Goal: Information Seeking & Learning: Learn about a topic

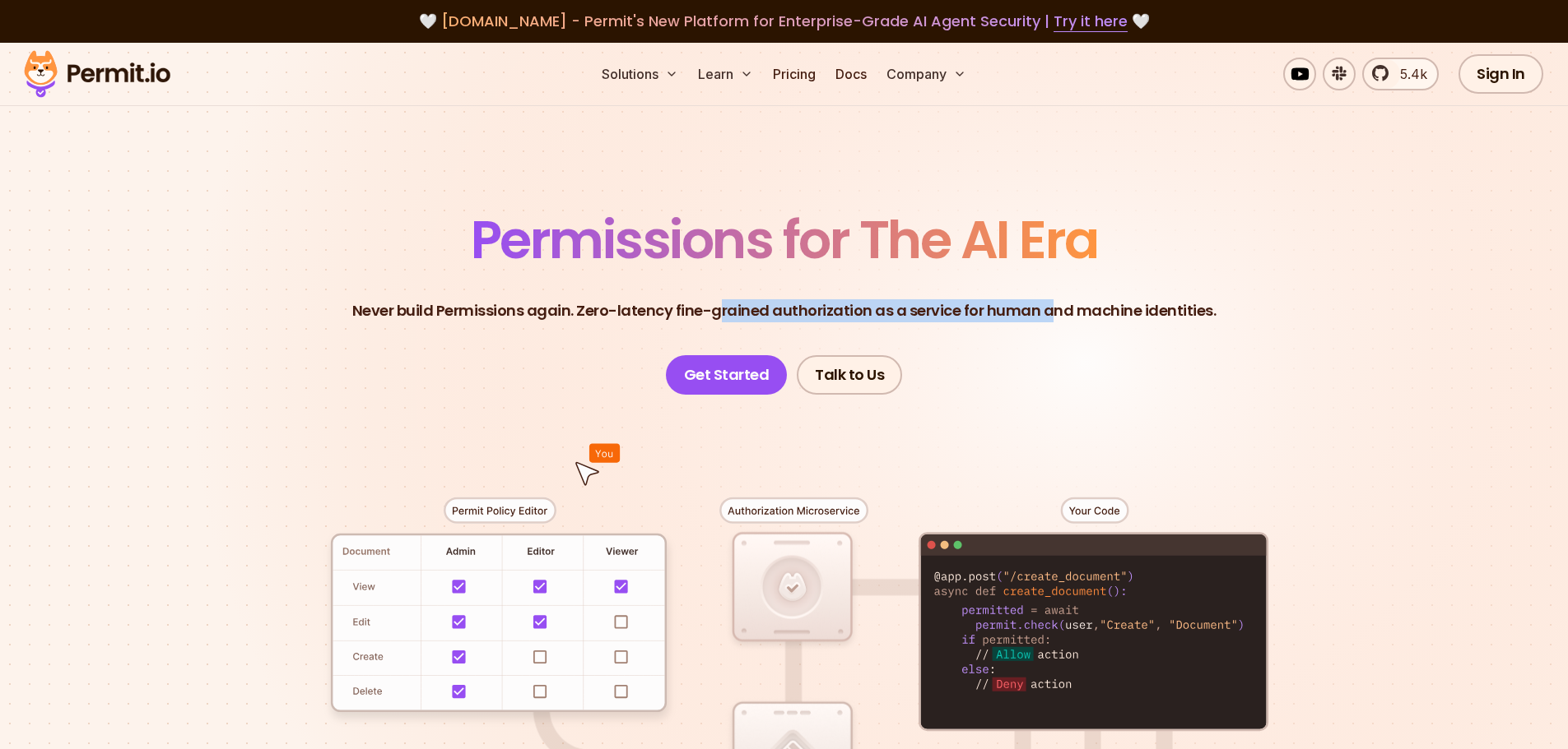
drag, startPoint x: 723, startPoint y: 311, endPoint x: 1058, endPoint y: 334, distance: 335.8
click at [1058, 334] on header "Permissions for The AI Era Never build Permissions again. Zero-latency fine-gra…" at bounding box center [784, 304] width 1152 height 181
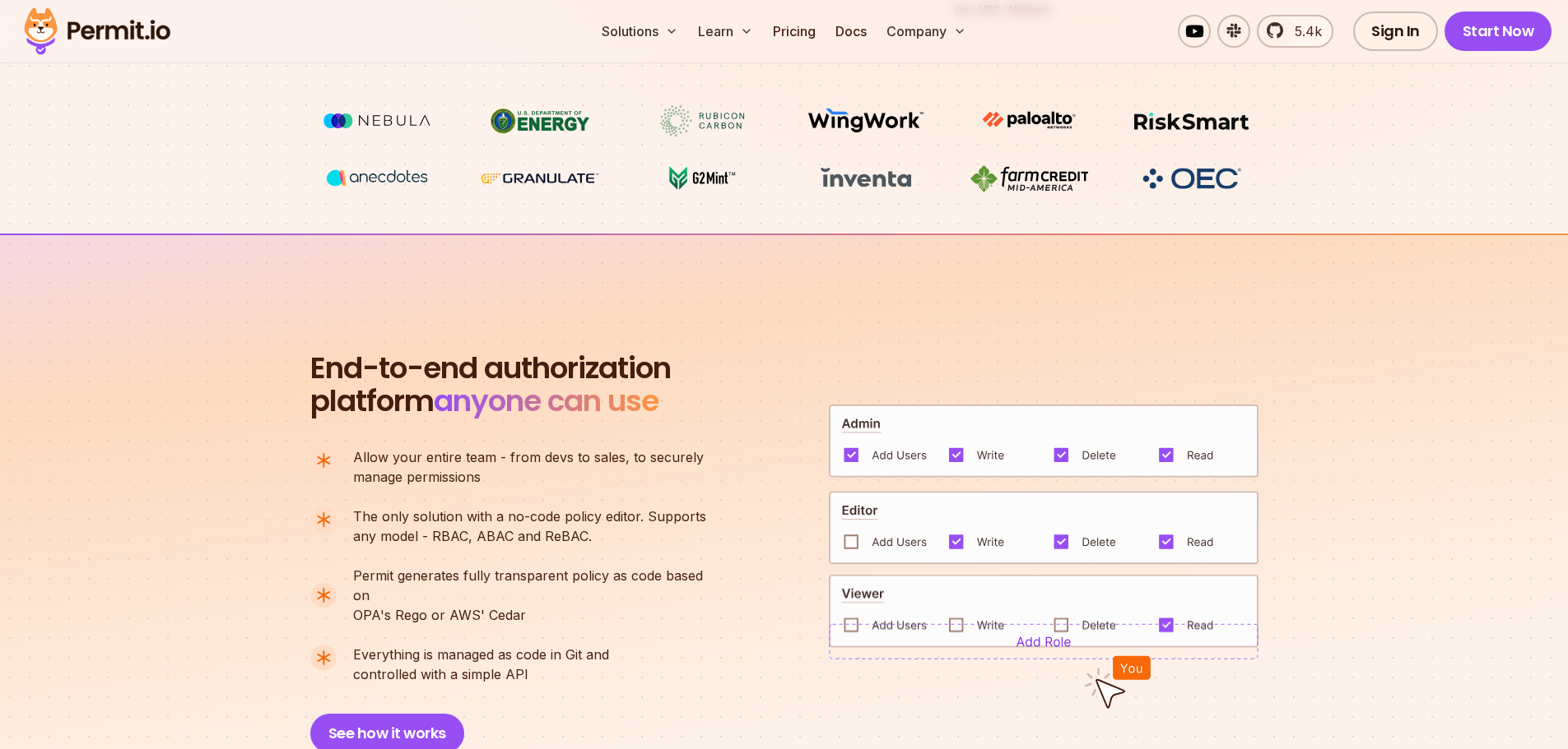
scroll to position [905, 0]
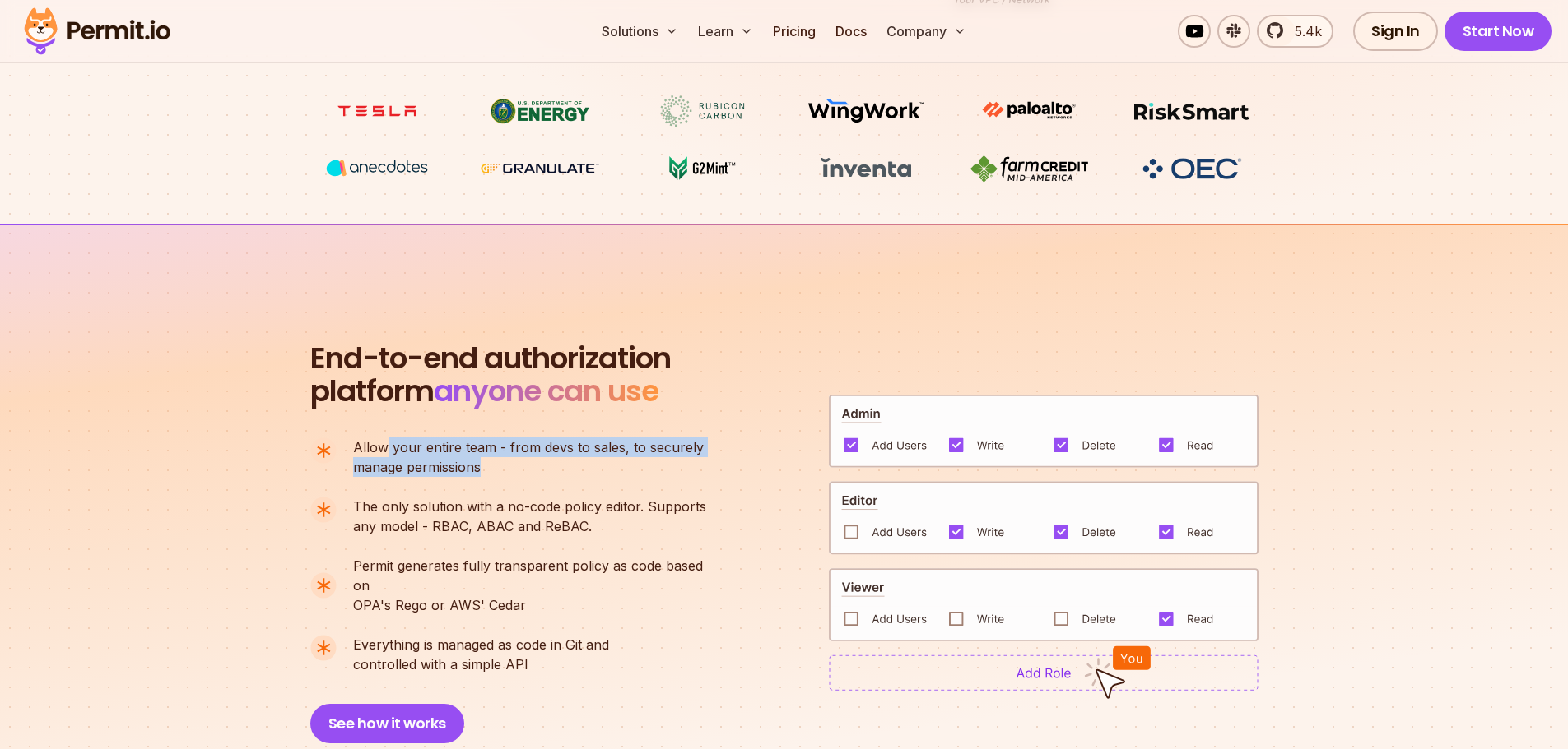
drag, startPoint x: 484, startPoint y: 453, endPoint x: 544, endPoint y: 460, distance: 60.4
click at [544, 460] on p "Allow your entire team - from devs to sales, to securely manage permissions" at bounding box center [528, 457] width 351 height 39
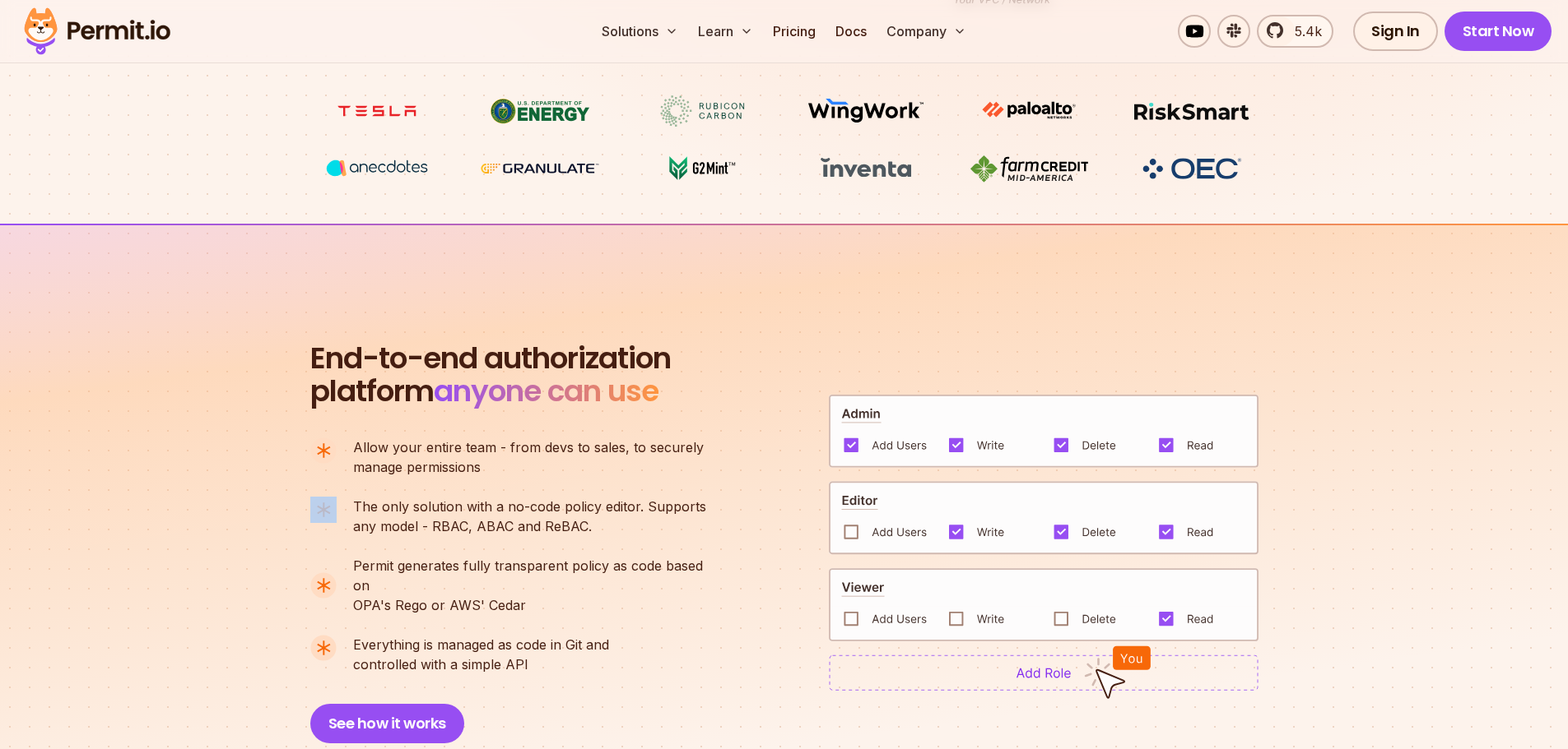
click at [544, 460] on p "Allow your entire team - from devs to sales, to securely manage permissions" at bounding box center [528, 457] width 351 height 39
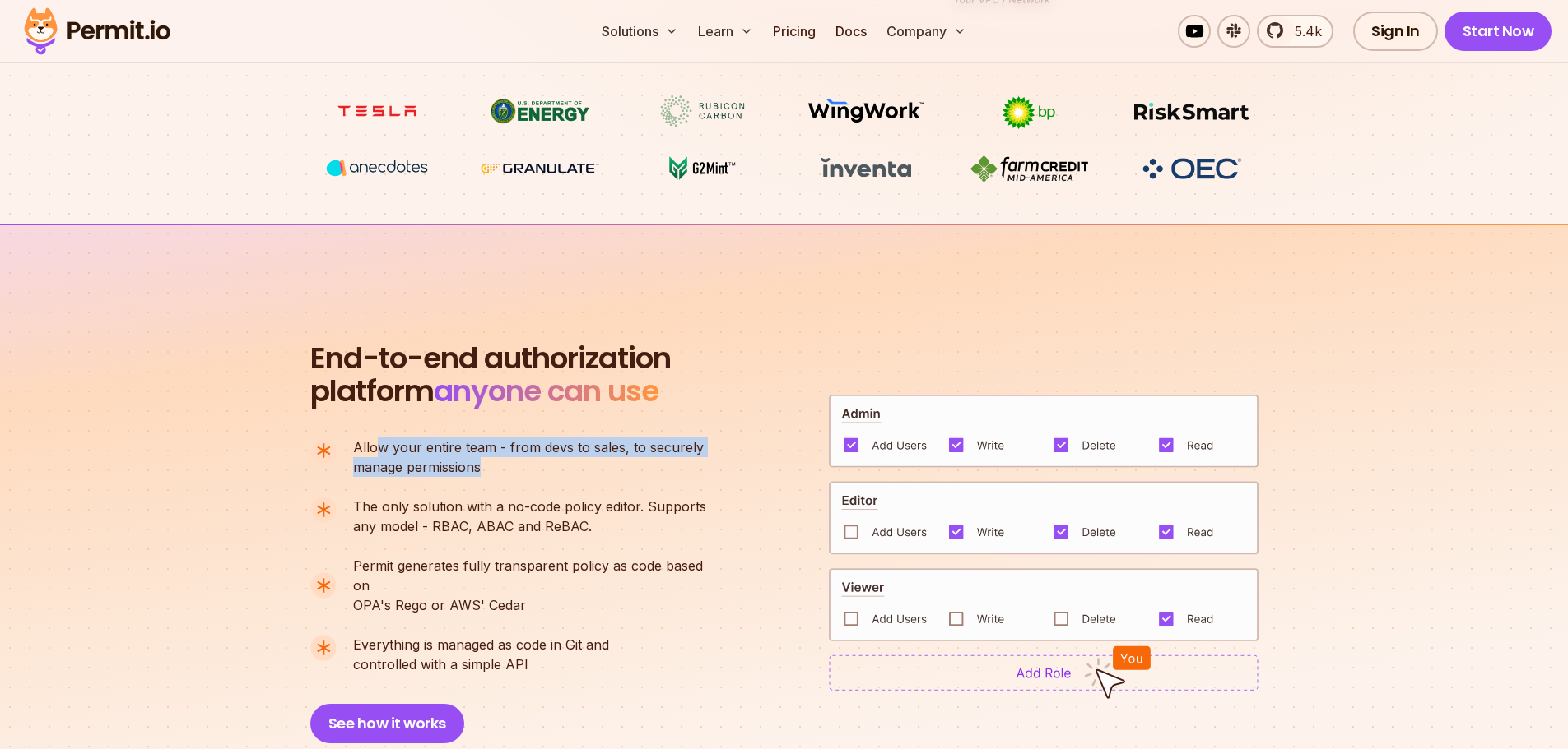
drag, startPoint x: 379, startPoint y: 455, endPoint x: 508, endPoint y: 466, distance: 129.5
click at [508, 466] on p "Allow your entire team - from devs to sales, to securely manage permissions" at bounding box center [528, 457] width 351 height 39
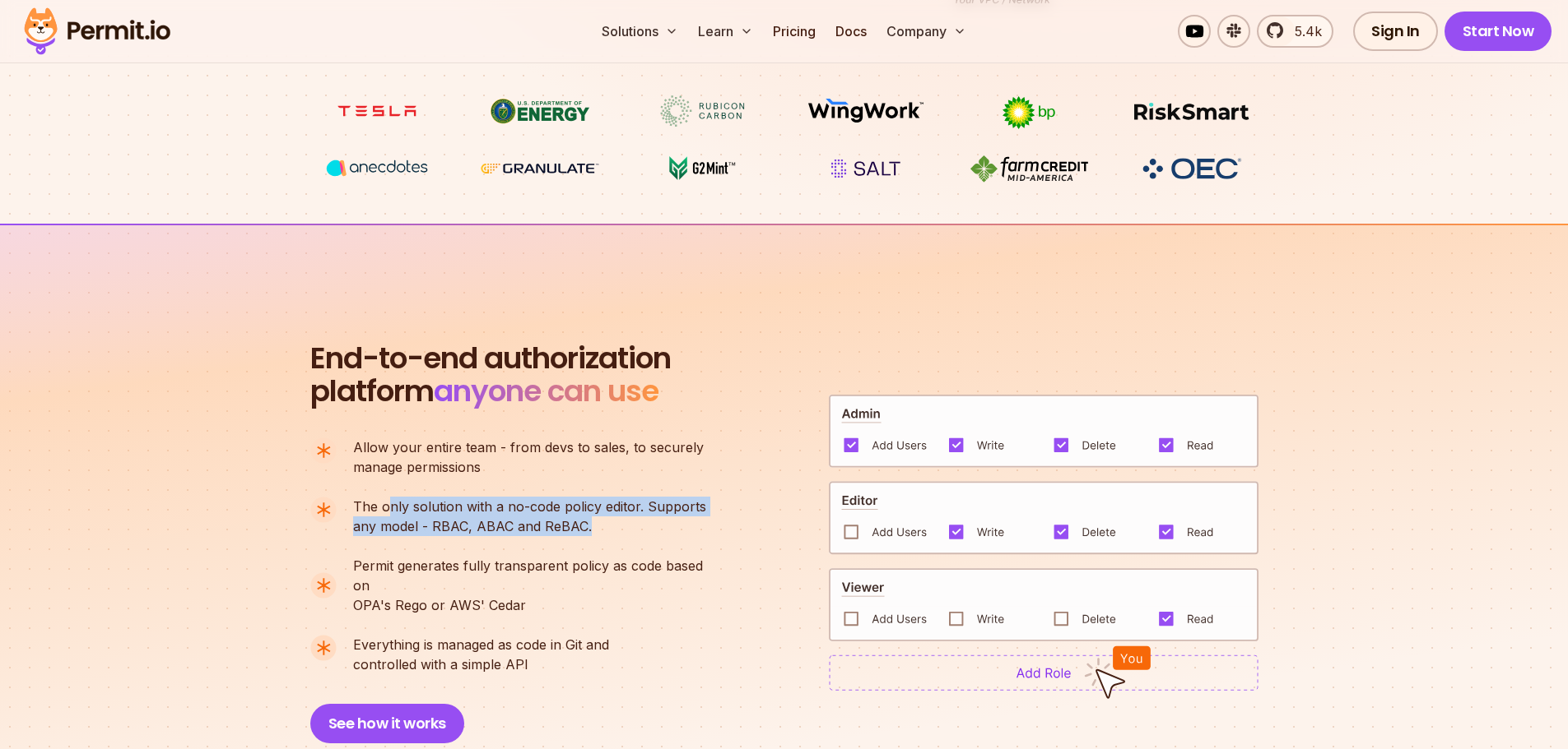
drag, startPoint x: 385, startPoint y: 503, endPoint x: 588, endPoint y: 529, distance: 204.7
click at [588, 529] on p "The only solution with a no-code policy editor. Supports any model - RBAC, ABAC…" at bounding box center [530, 516] width 353 height 39
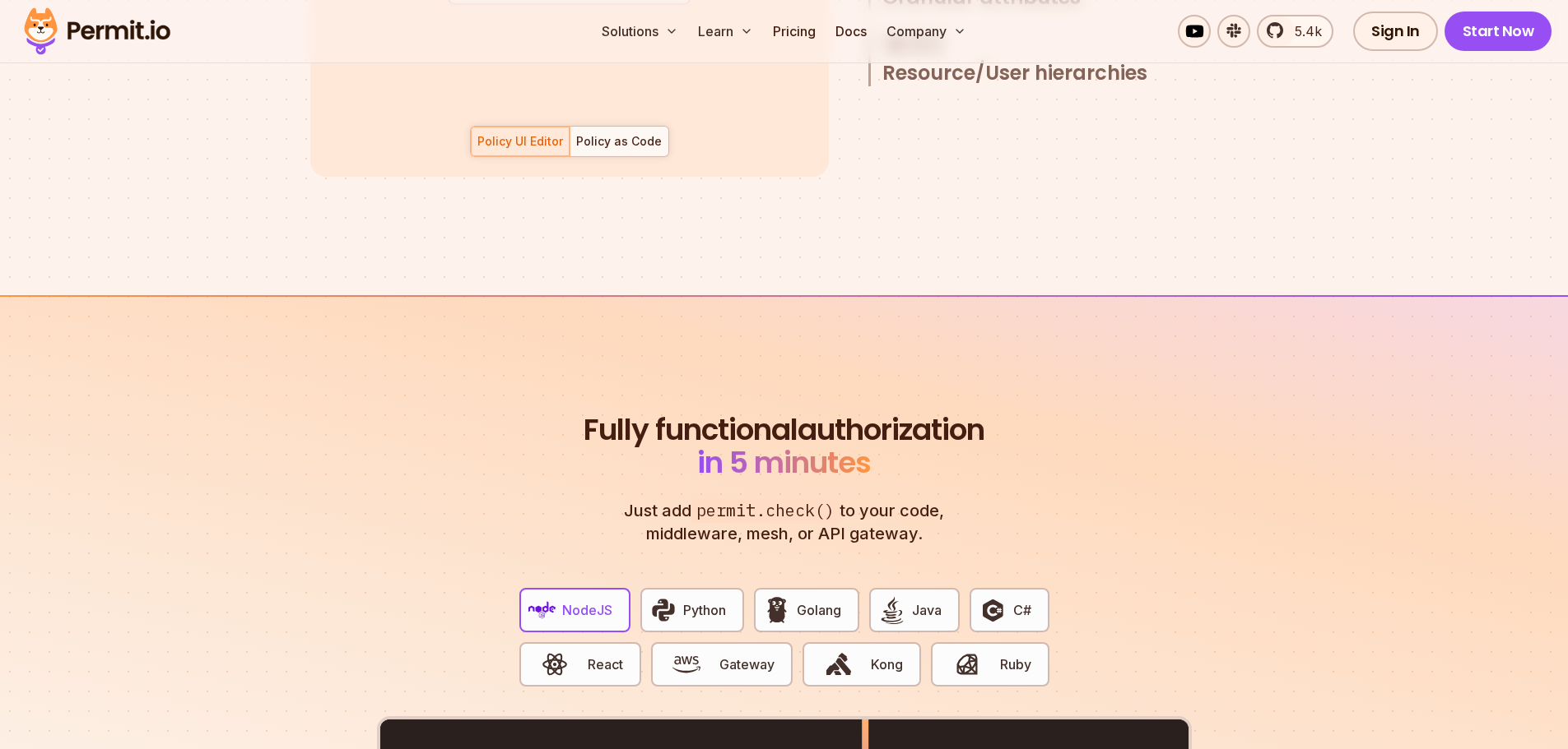
scroll to position [2879, 0]
